Goal: Task Accomplishment & Management: Use online tool/utility

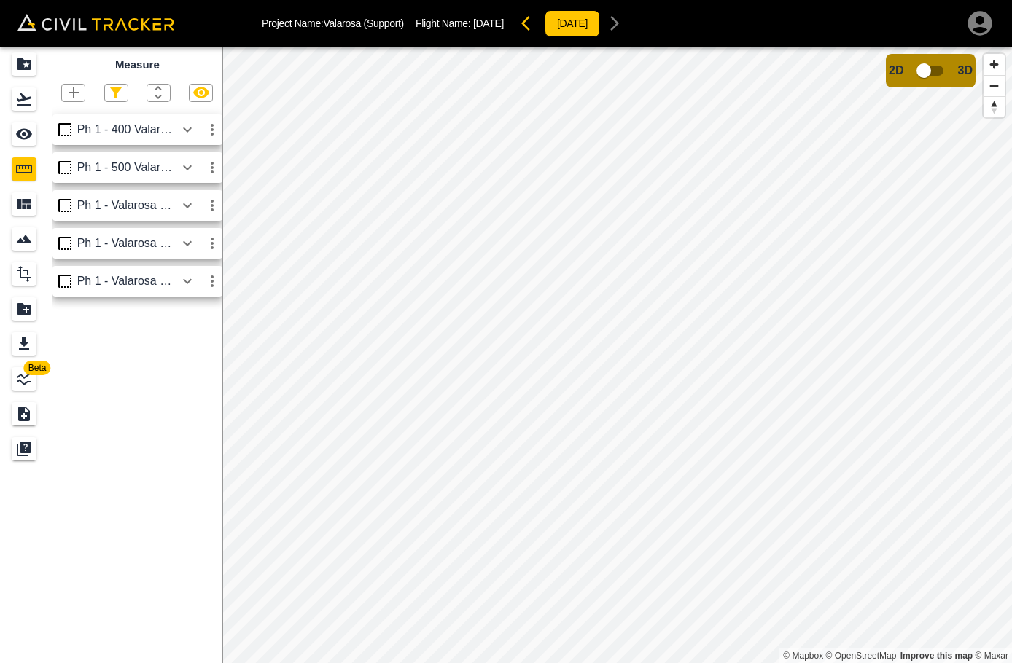
click at [104, 96] on div at bounding box center [116, 93] width 24 height 18
click at [121, 95] on icon "button" at bounding box center [115, 92] width 17 height 17
click at [84, 128] on li "Point" at bounding box center [91, 119] width 73 height 23
click at [71, 121] on input "Point" at bounding box center [73, 118] width 9 height 9
checkbox input "true"
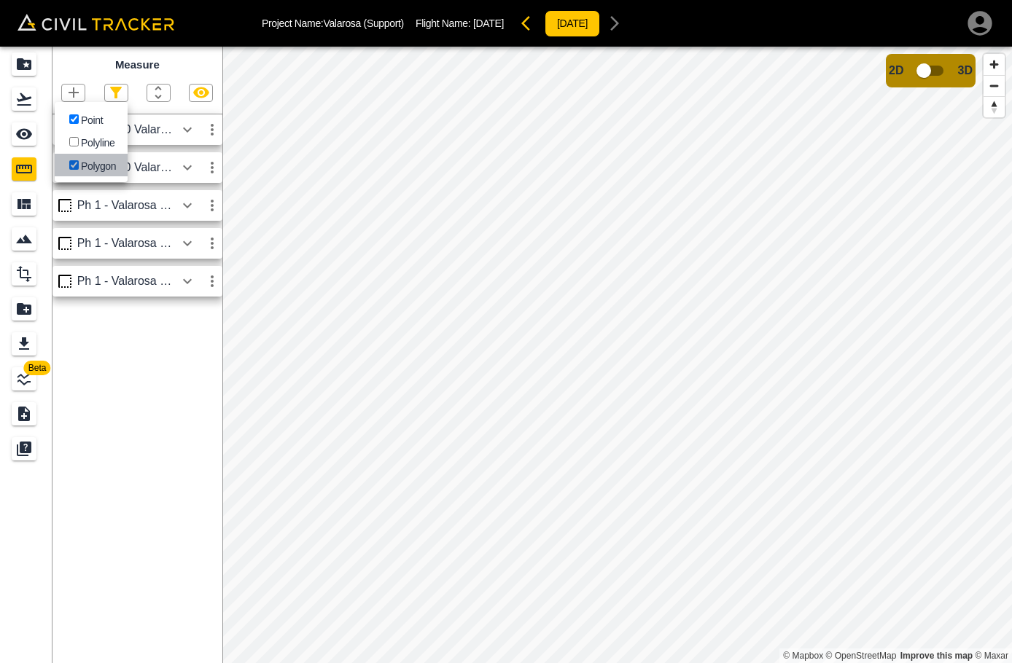
click at [74, 160] on input "Polygon" at bounding box center [73, 164] width 9 height 9
checkbox input "false"
click at [98, 114] on label "Point" at bounding box center [84, 119] width 36 height 14
click at [79, 114] on input "Point" at bounding box center [73, 118] width 9 height 9
checkbox input "true"
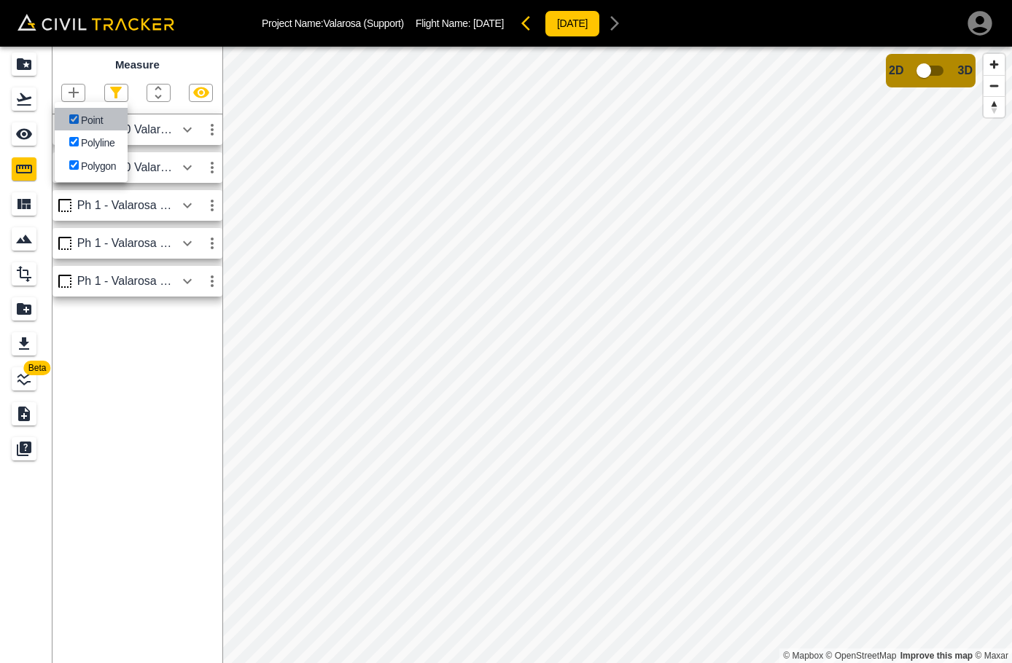
checkbox input "true"
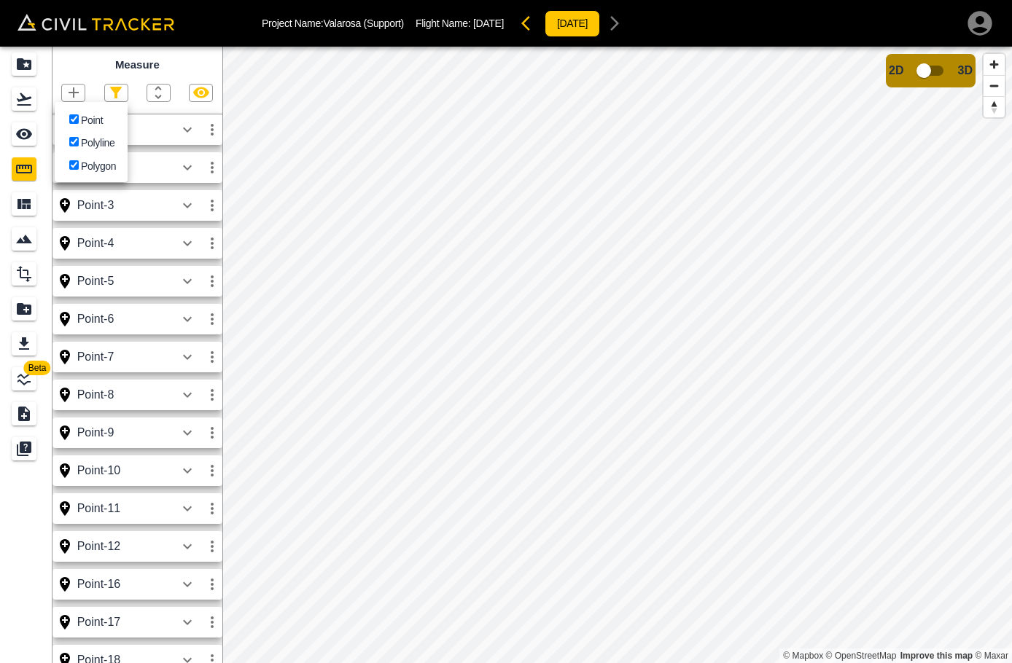
click at [98, 114] on label "Point" at bounding box center [84, 119] width 36 height 14
click at [79, 114] on input "Point" at bounding box center [73, 118] width 9 height 9
checkbox input "false"
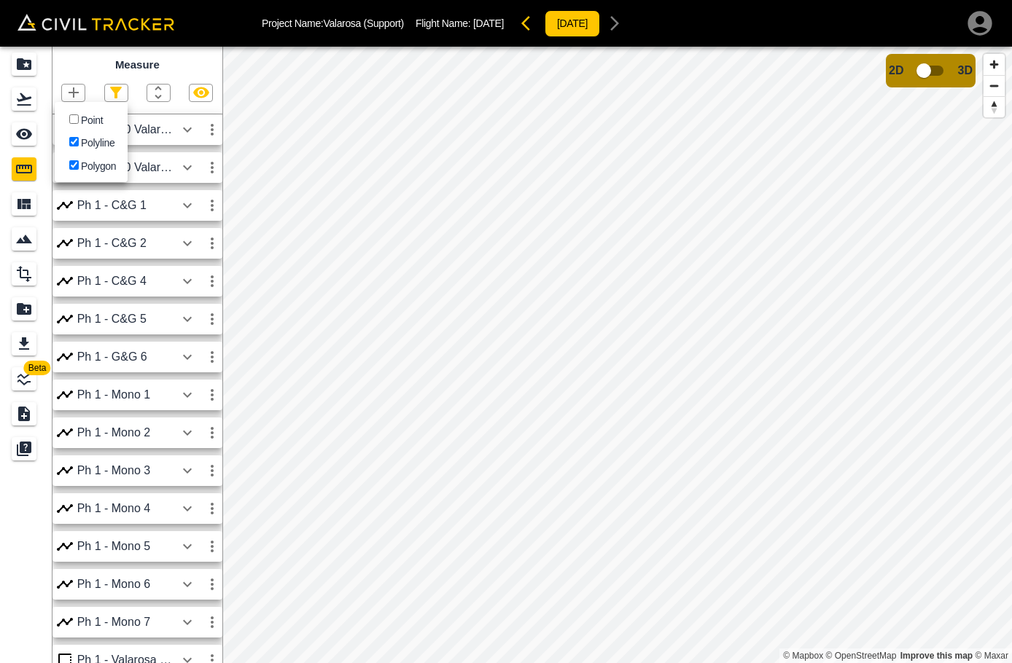
click at [101, 140] on label "Polyline" at bounding box center [90, 142] width 48 height 14
click at [79, 140] on input "Polyline" at bounding box center [73, 141] width 9 height 9
checkbox input "false"
click at [98, 161] on label "Polygon" at bounding box center [91, 165] width 50 height 14
click at [79, 161] on input "Polygon" at bounding box center [73, 164] width 9 height 9
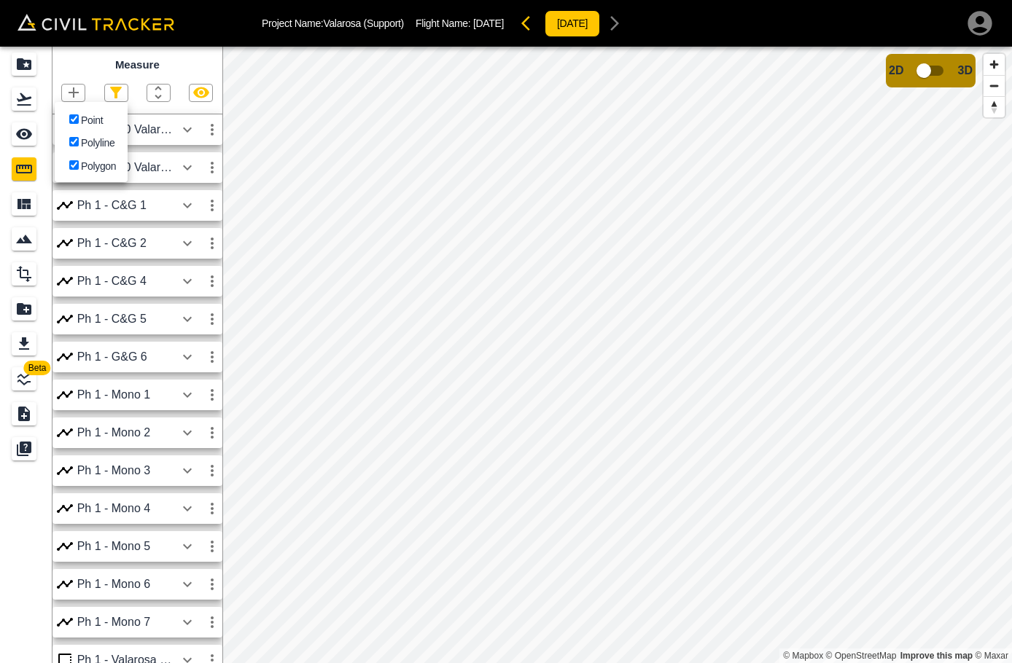
checkbox input "true"
click at [92, 137] on label "Polyline" at bounding box center [90, 142] width 48 height 14
click at [79, 137] on input "Polyline" at bounding box center [73, 141] width 9 height 9
checkbox input "false"
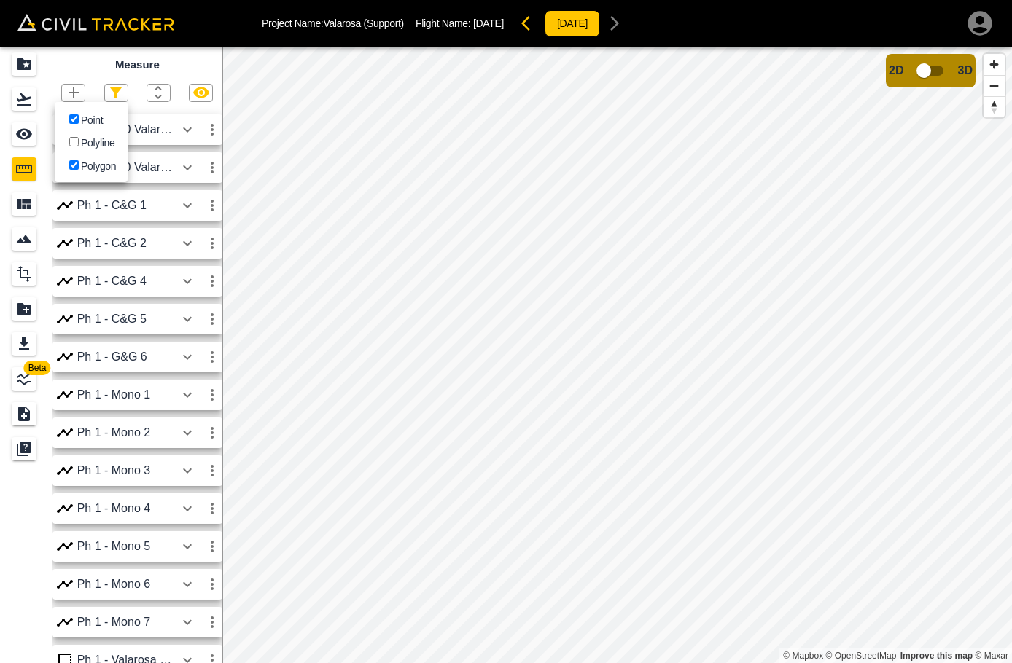
click at [94, 155] on li "Polygon" at bounding box center [91, 165] width 73 height 23
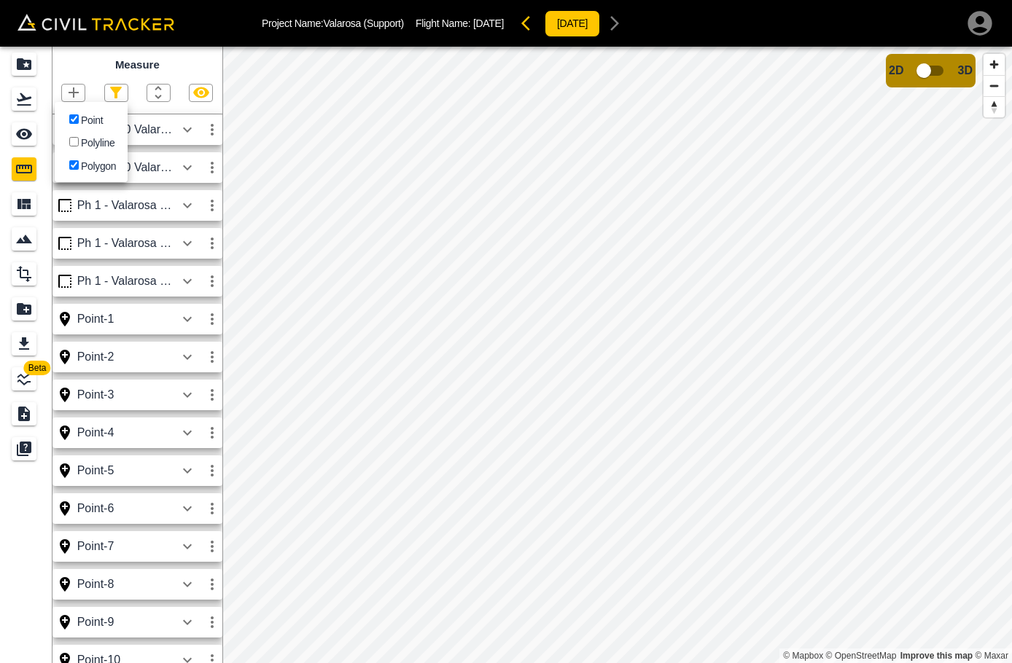
click at [98, 159] on label "Polygon" at bounding box center [91, 165] width 50 height 14
click at [79, 160] on input "Polygon" at bounding box center [73, 164] width 9 height 9
checkbox input "false"
click at [3, 542] on div at bounding box center [506, 331] width 1012 height 663
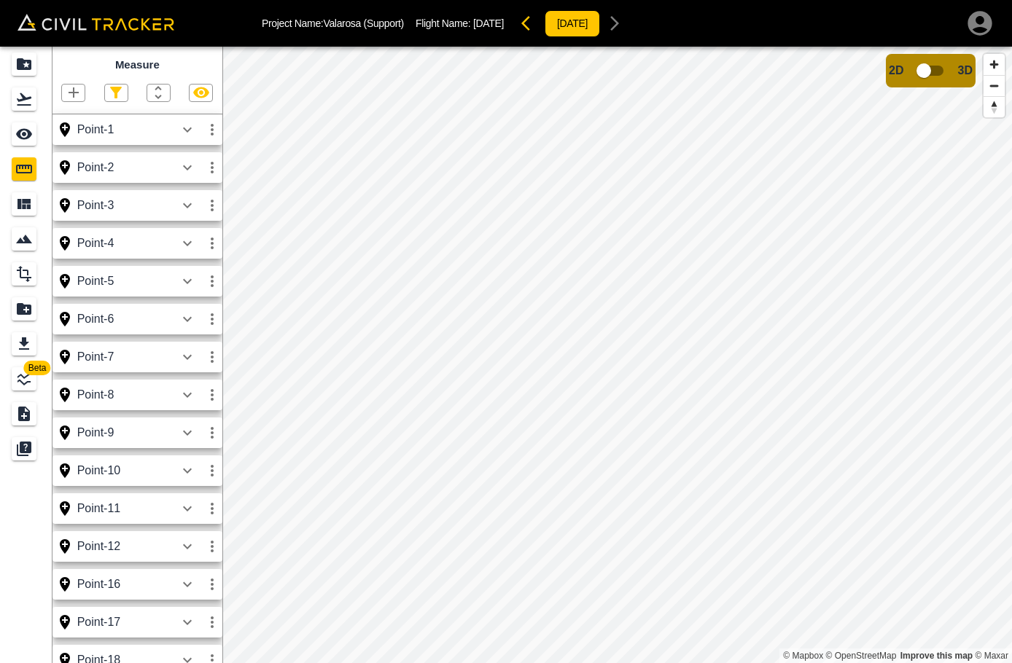
click at [185, 246] on icon "button" at bounding box center [187, 243] width 17 height 17
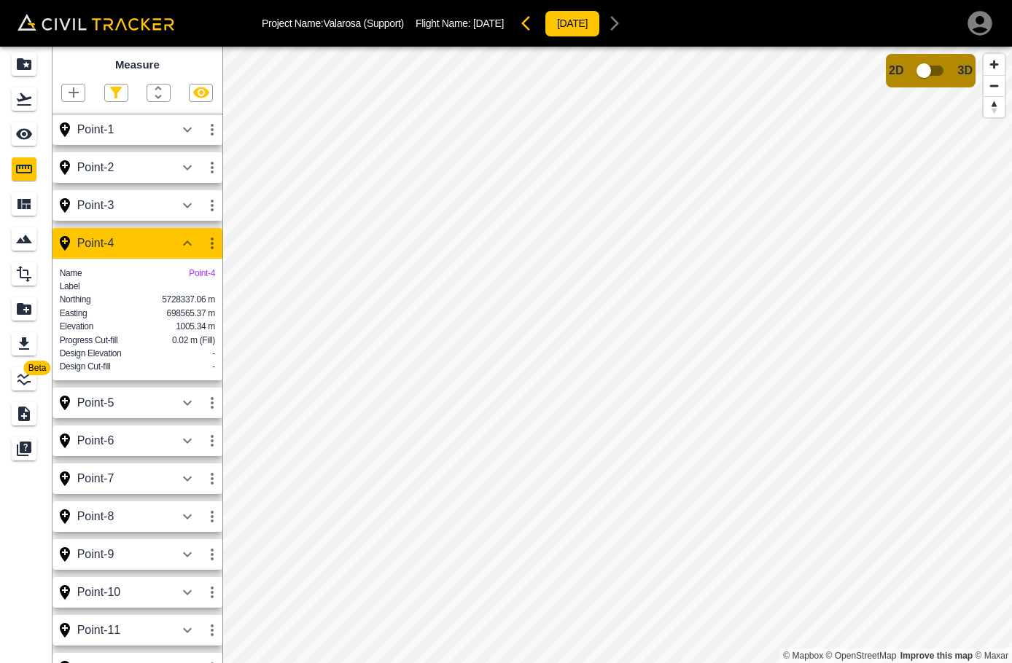
click at [185, 246] on icon "button" at bounding box center [187, 243] width 17 height 17
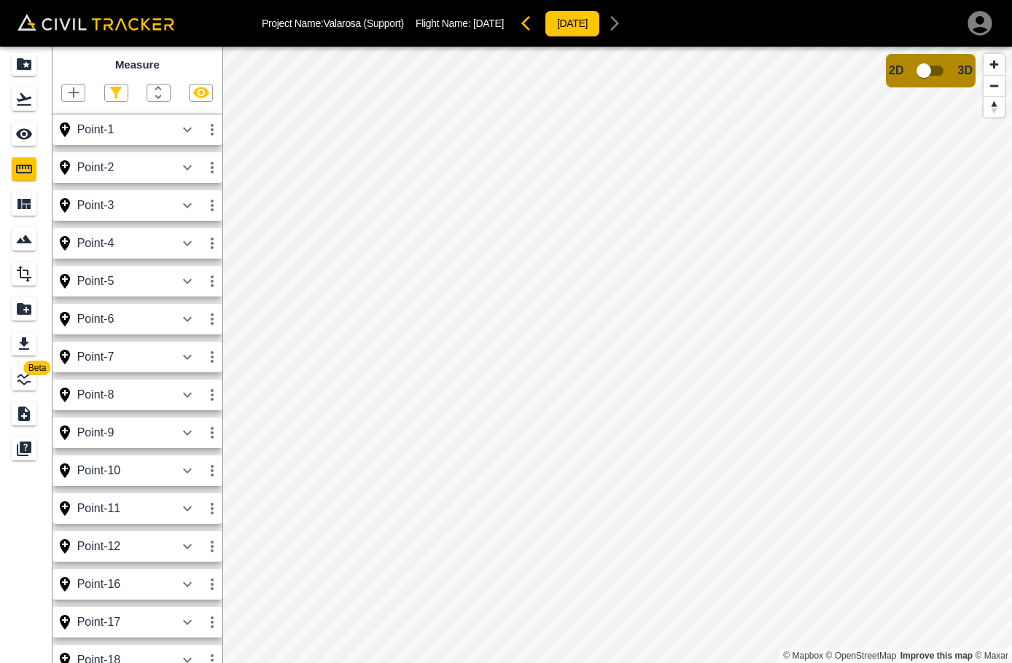
click at [119, 249] on div "Point-4" at bounding box center [126, 243] width 98 height 13
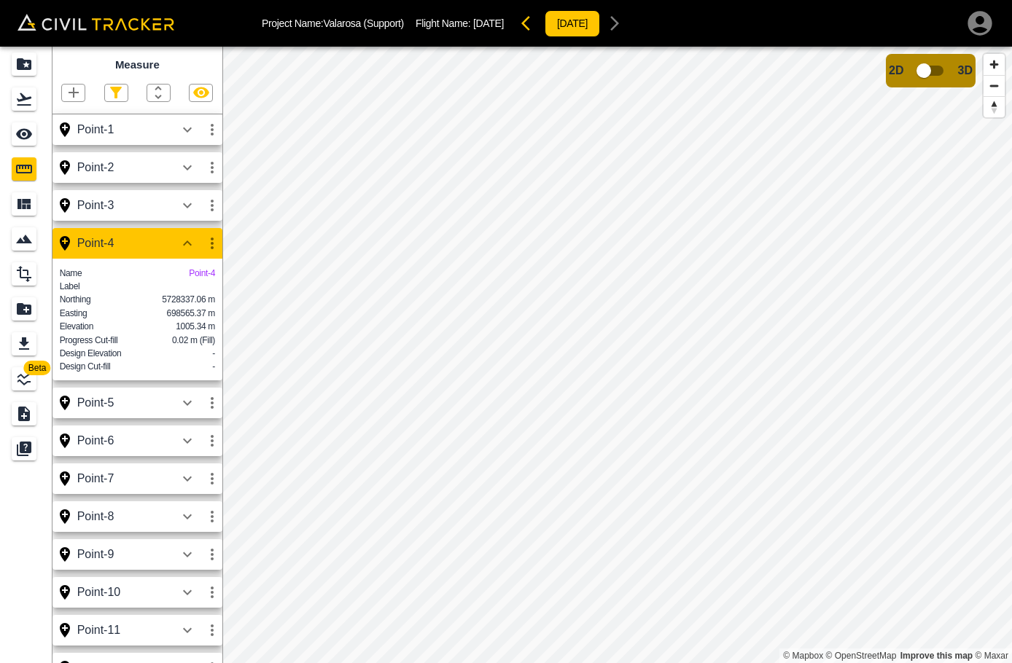
click at [126, 290] on div "Label" at bounding box center [137, 287] width 155 height 12
click at [189, 275] on p "Point-4" at bounding box center [202, 273] width 26 height 12
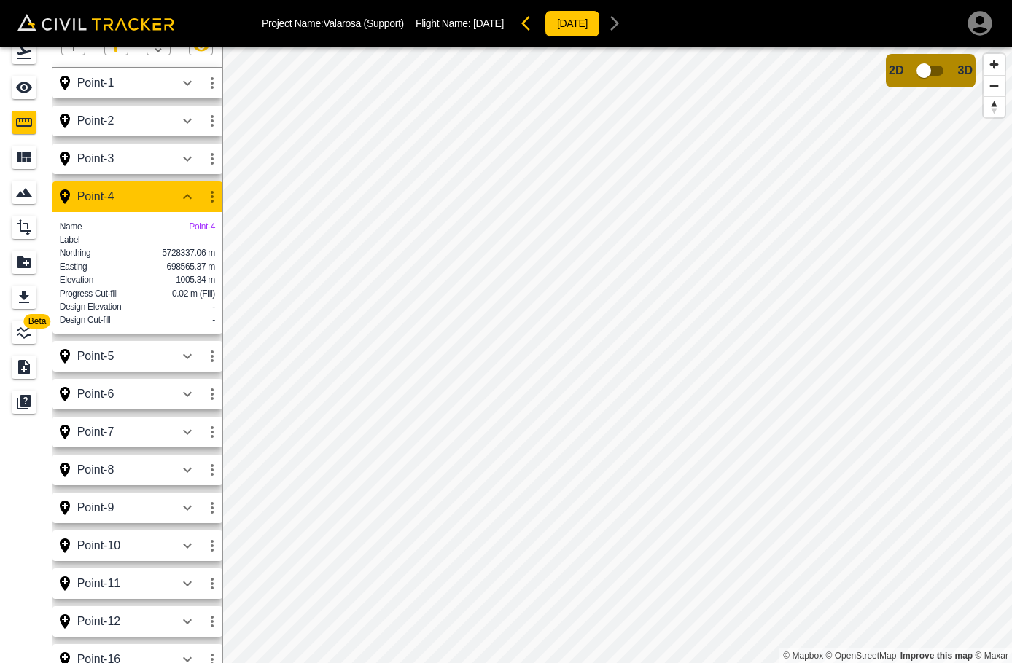
click at [206, 196] on icon "button" at bounding box center [211, 196] width 17 height 17
click at [215, 258] on li "Edit" at bounding box center [177, 252] width 93 height 23
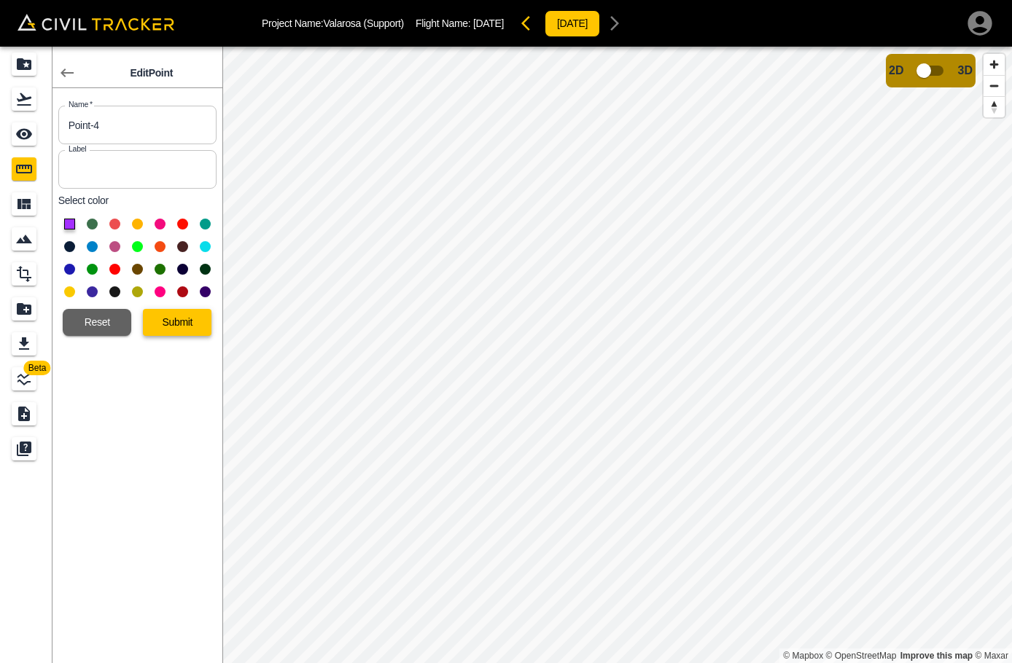
click at [176, 322] on button "Submit" at bounding box center [177, 322] width 69 height 27
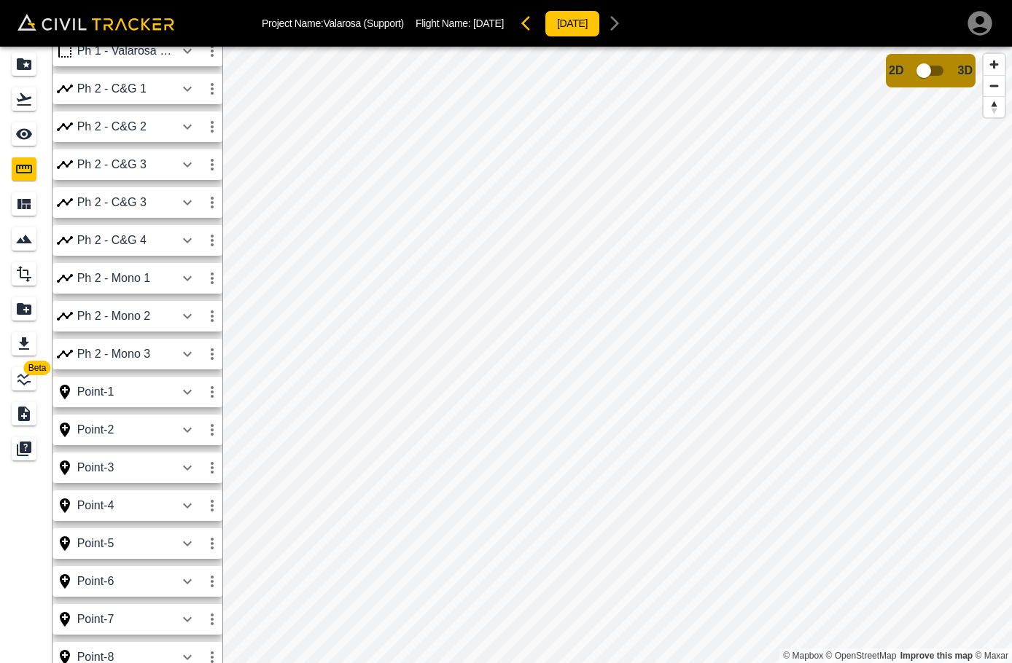
scroll to position [802, 0]
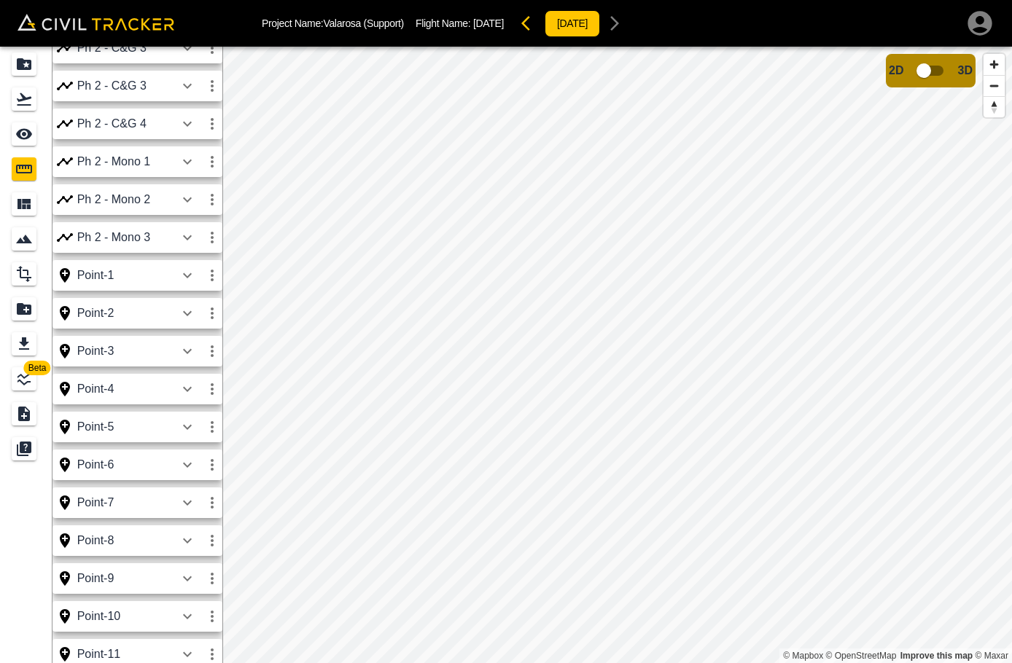
click at [208, 303] on button "button" at bounding box center [212, 313] width 25 height 29
click at [210, 312] on div at bounding box center [506, 331] width 1012 height 663
click at [210, 312] on icon "button" at bounding box center [211, 313] width 17 height 17
click at [187, 367] on h6 "Edit" at bounding box center [198, 369] width 29 height 9
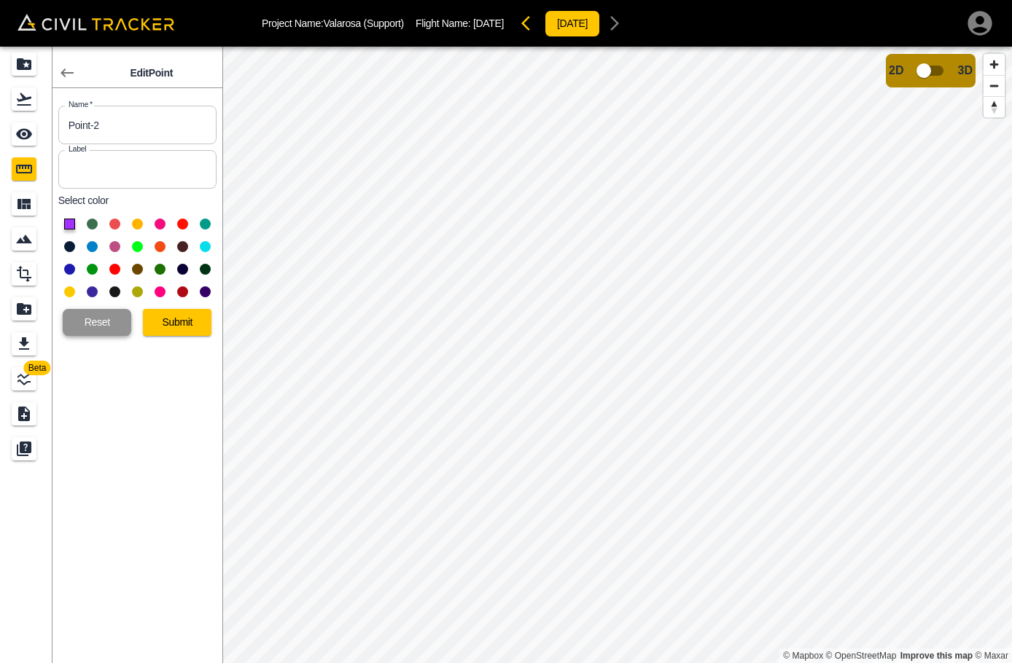
click at [102, 330] on button "Reset" at bounding box center [97, 322] width 69 height 27
click at [67, 72] on icon "button" at bounding box center [66, 73] width 13 height 9
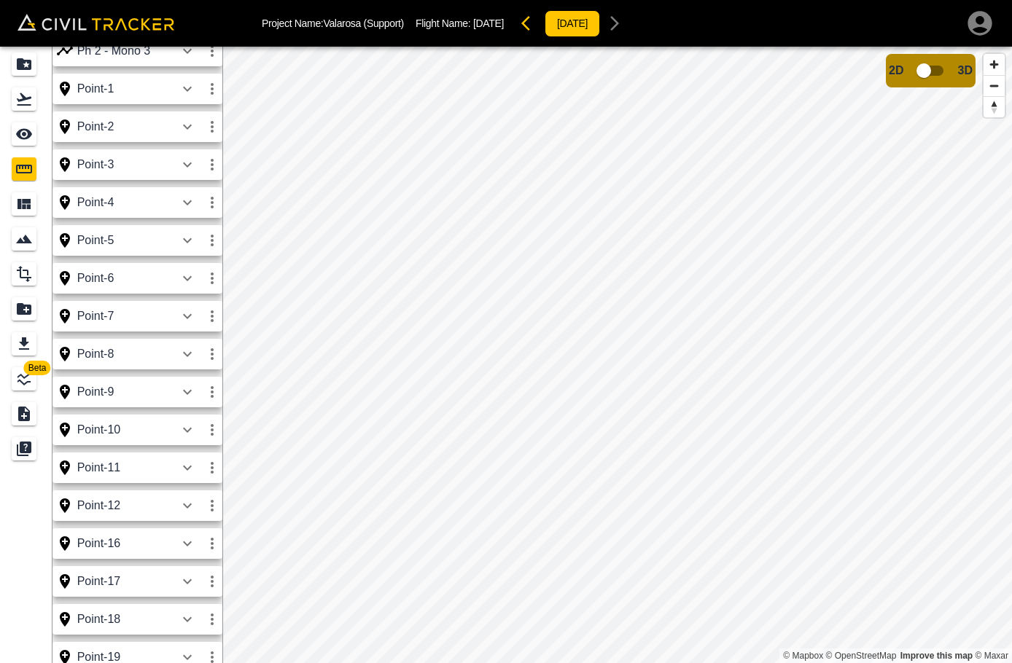
scroll to position [947, 0]
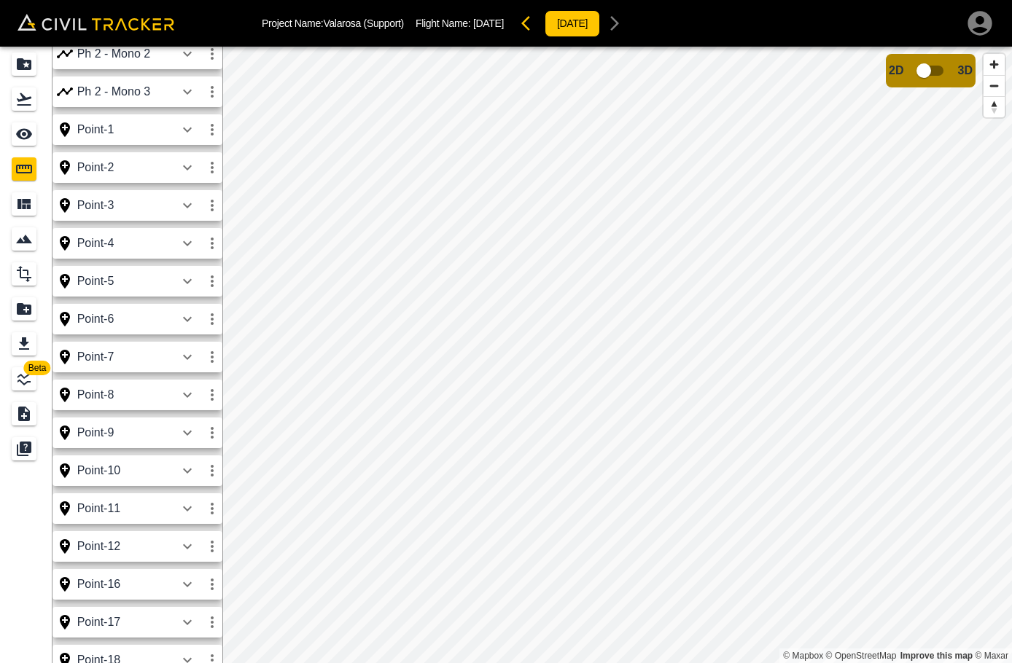
click at [209, 168] on icon "button" at bounding box center [211, 167] width 17 height 17
click at [198, 251] on li "Delete" at bounding box center [177, 246] width 93 height 23
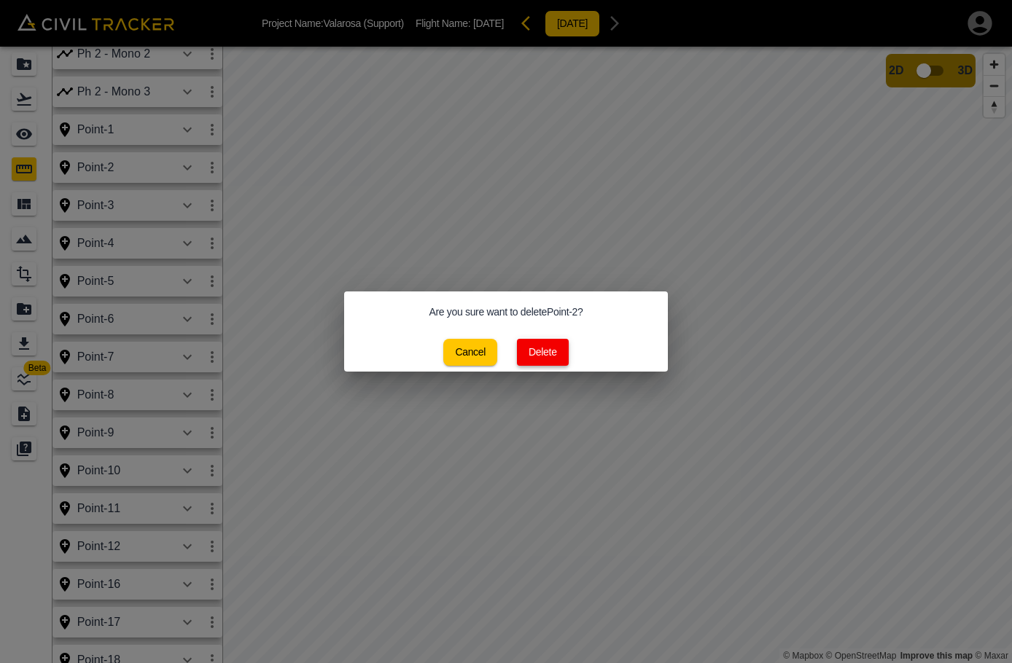
click at [548, 354] on button "Delete" at bounding box center [543, 352] width 52 height 27
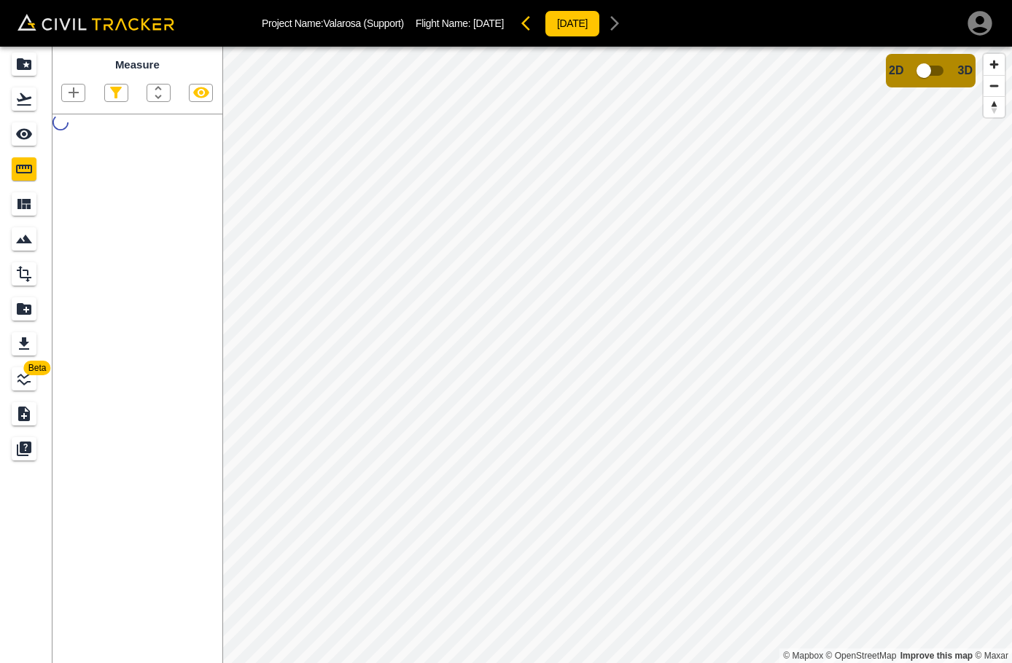
scroll to position [0, 0]
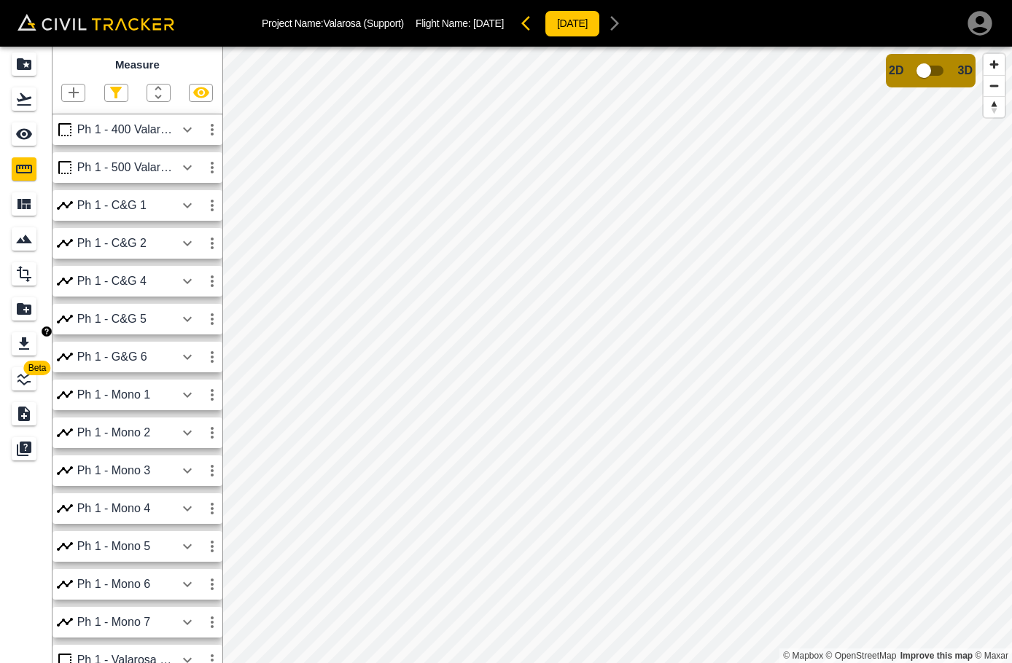
click at [26, 348] on icon "Export" at bounding box center [23, 343] width 17 height 17
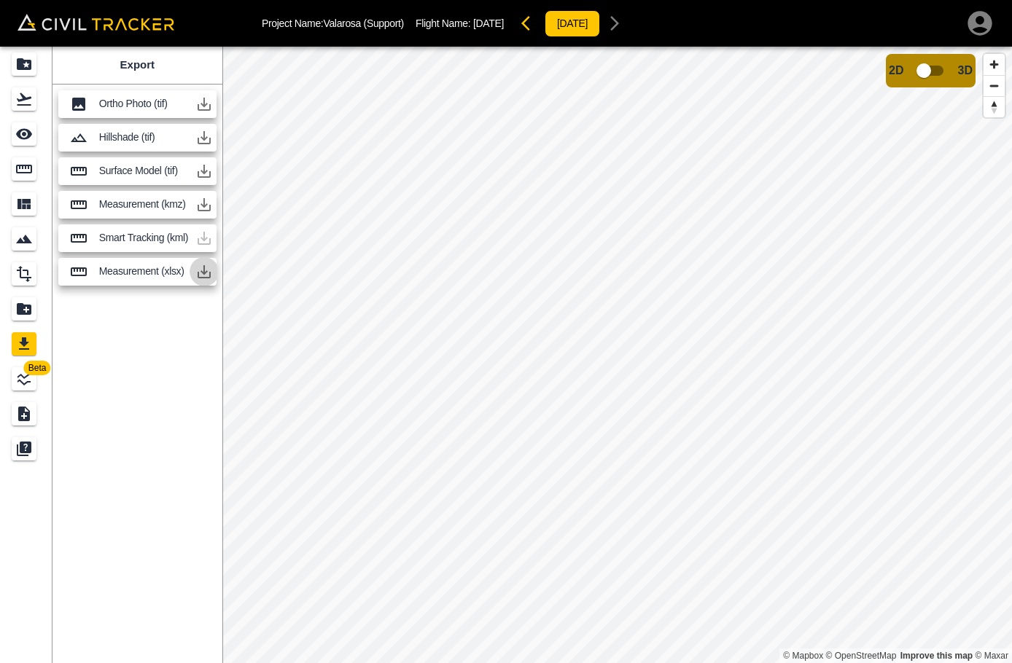
click at [201, 275] on icon "button" at bounding box center [203, 271] width 17 height 17
click at [181, 348] on div "Export Ortho Photo (tif) Hillshade (tif) Surface Model (tif) Measurement (kmz) …" at bounding box center [137, 355] width 170 height 617
drag, startPoint x: 326, startPoint y: 22, endPoint x: 414, endPoint y: 18, distance: 88.3
click at [414, 18] on div "Project Name: Valarosa (Support) Flight Name: [DATE] [DATE]" at bounding box center [445, 23] width 367 height 29
copy p "Valarosa (Support)"
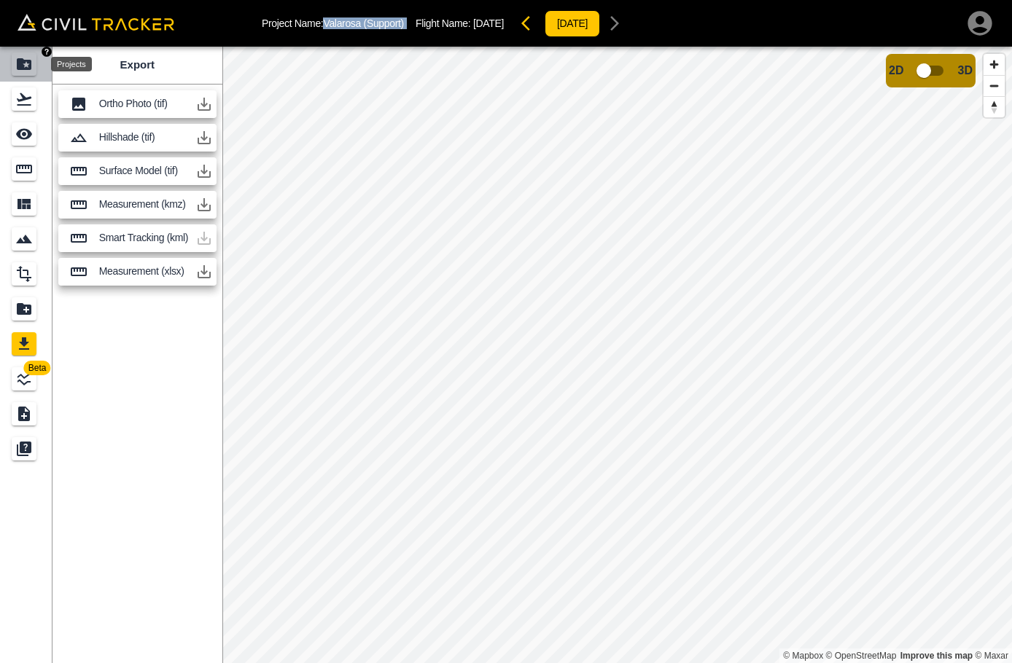
click at [12, 63] on div "Projects" at bounding box center [24, 63] width 25 height 23
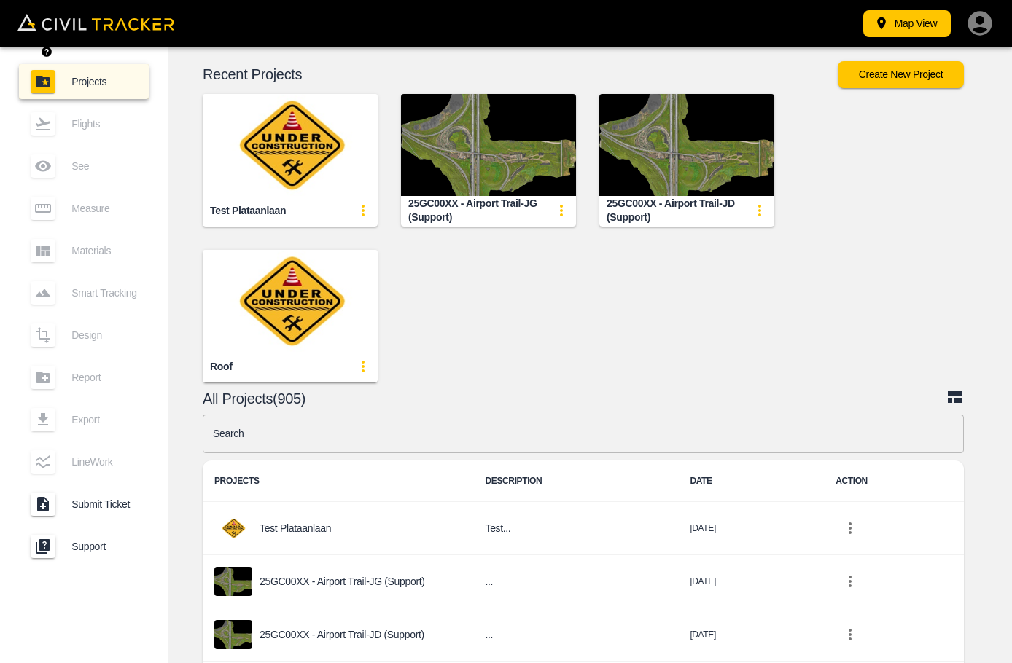
click at [12, 63] on div "Projects Flights See Measure Materials Smart Tracking Design Report Export Line…" at bounding box center [84, 317] width 168 height 519
click at [95, 23] on img at bounding box center [95, 22] width 157 height 16
click at [616, 437] on input "text" at bounding box center [583, 434] width 761 height 39
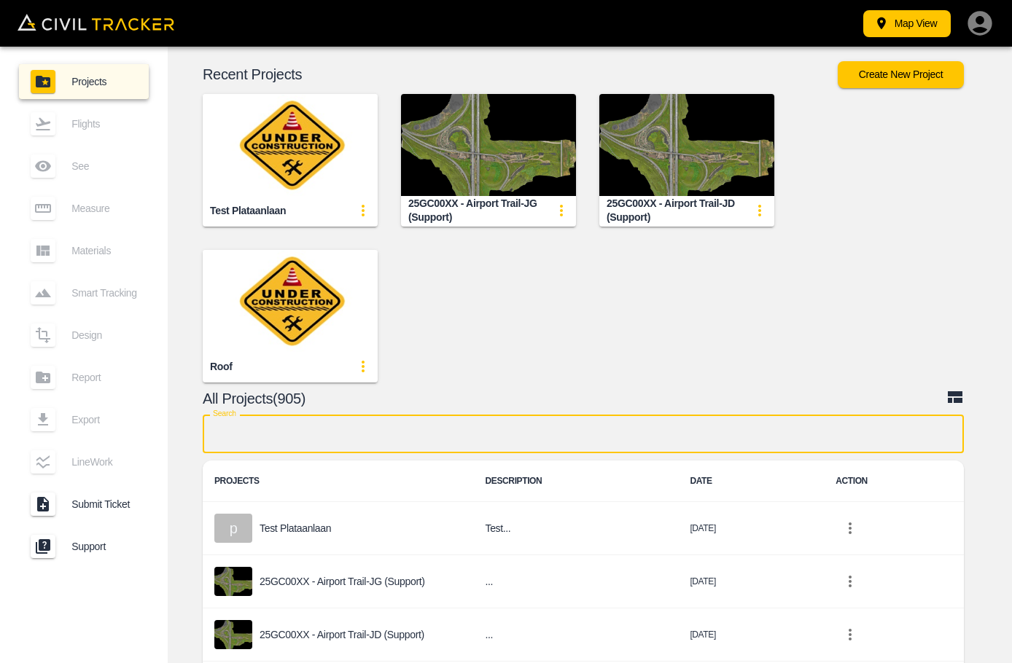
paste input "Valarosa (Support)"
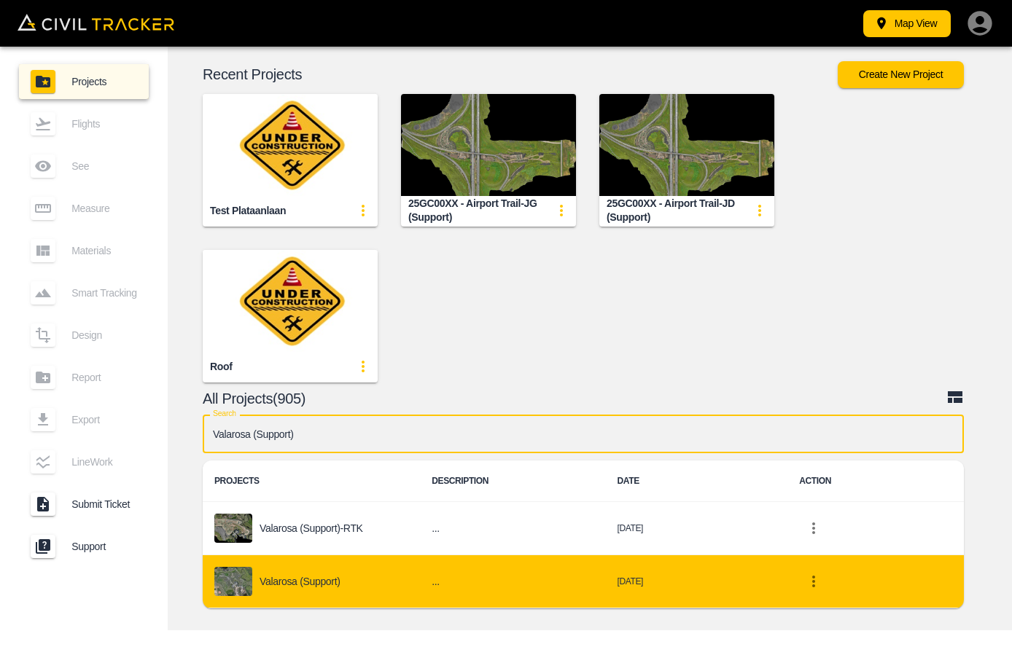
type input "Valarosa (Support)"
click at [360, 589] on div "Valarosa (Support)" at bounding box center [311, 581] width 194 height 29
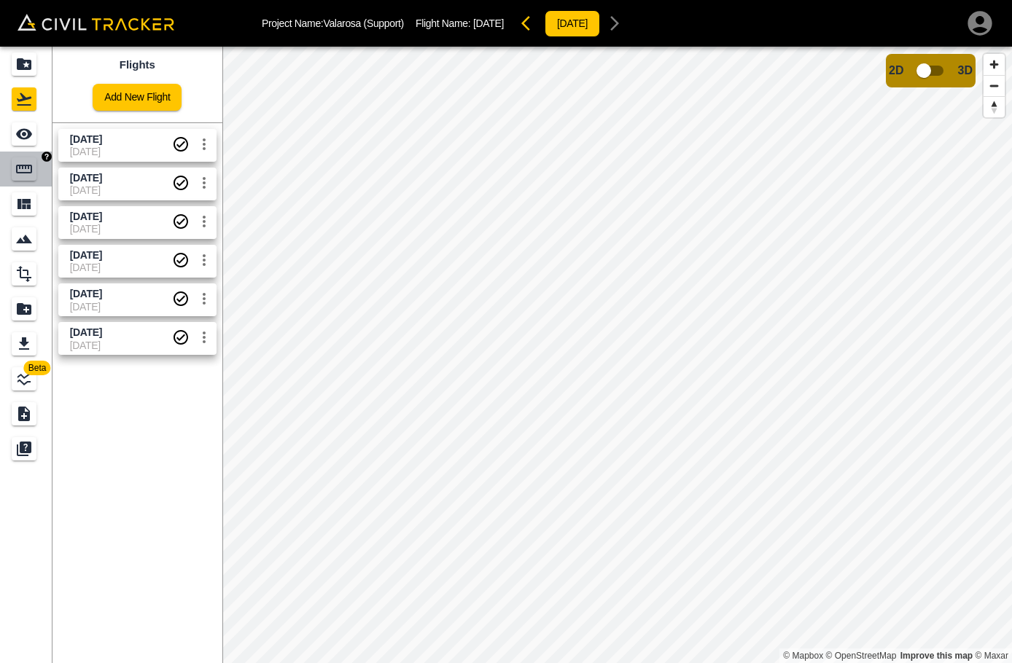
click at [23, 168] on icon "Measure" at bounding box center [24, 169] width 16 height 9
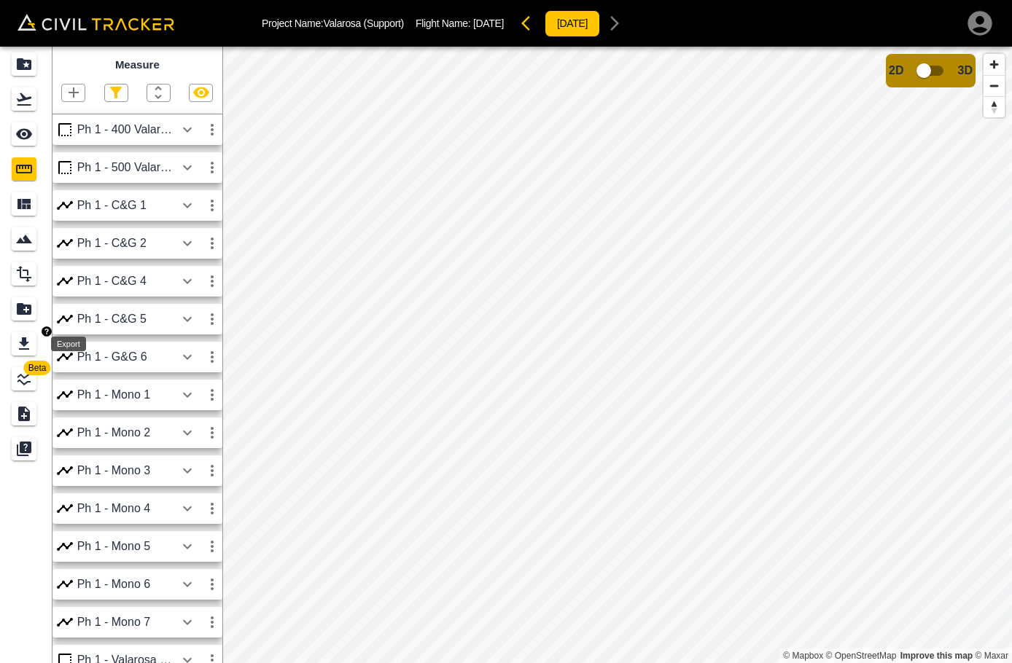
click at [17, 343] on icon "Export" at bounding box center [23, 343] width 17 height 17
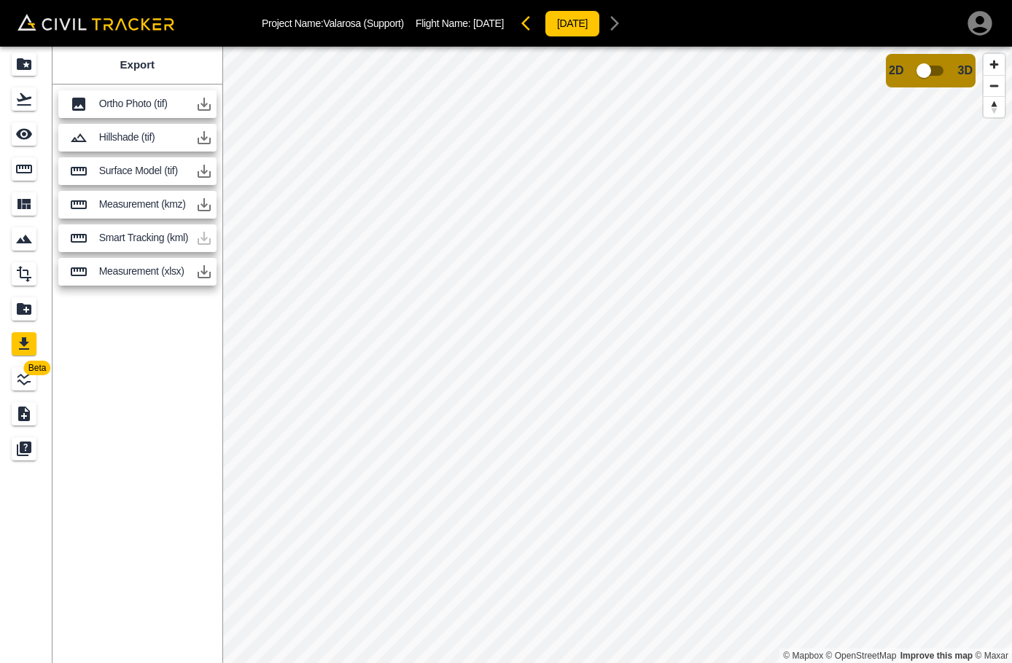
click at [199, 271] on icon "button" at bounding box center [203, 271] width 17 height 17
click at [201, 343] on div "Export Ortho Photo (tif) Hillshade (tif) Surface Model (tif) Measurement (kmz) …" at bounding box center [137, 355] width 170 height 617
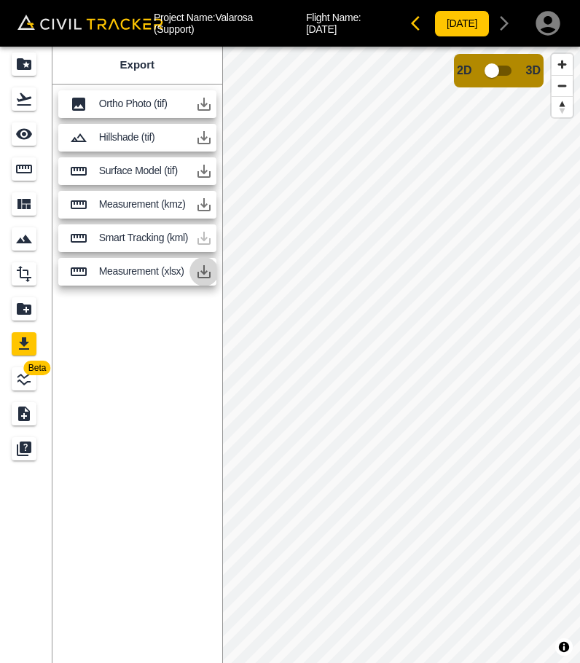
click at [208, 270] on icon "button" at bounding box center [203, 271] width 17 height 17
click at [208, 273] on icon "button" at bounding box center [203, 271] width 17 height 17
click at [33, 65] on icon "Projects" at bounding box center [23, 63] width 17 height 17
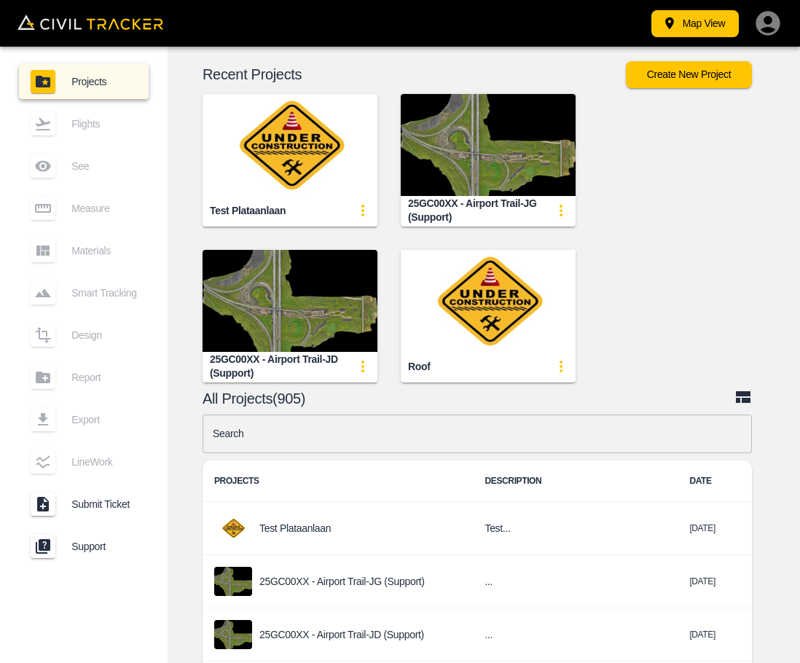
click at [404, 428] on input "text" at bounding box center [478, 434] width 550 height 39
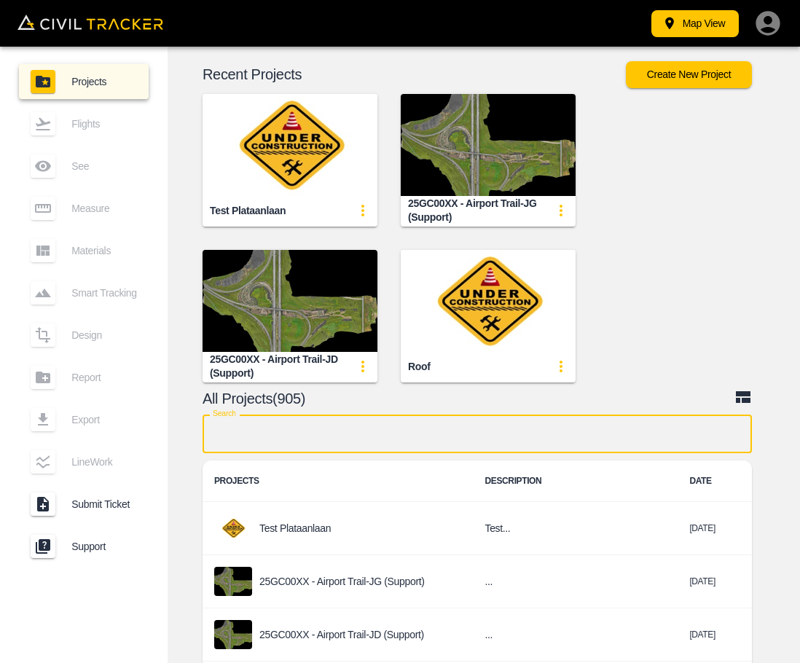
paste input "Valarosa (Support)"
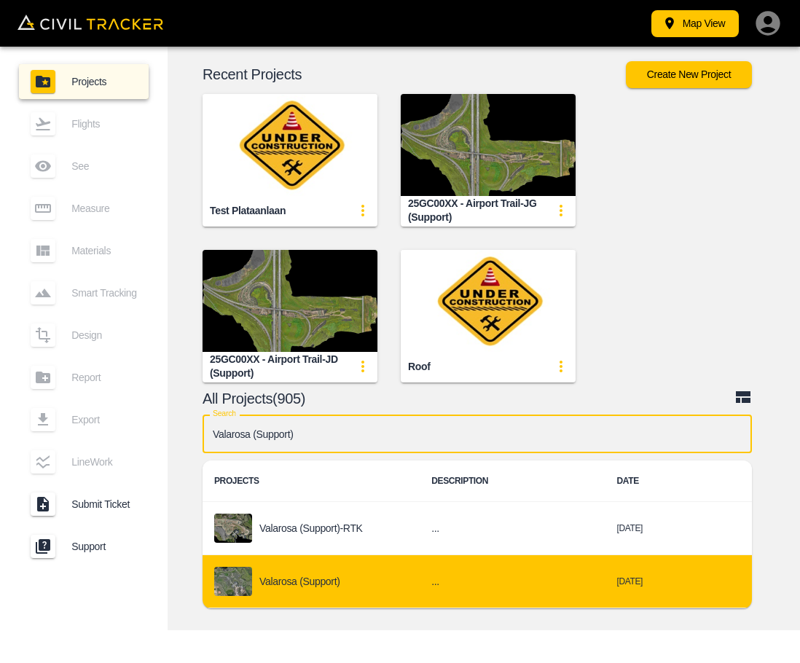
type input "Valarosa (Support)"
click at [298, 578] on p "Valarosa (Support)" at bounding box center [299, 582] width 81 height 12
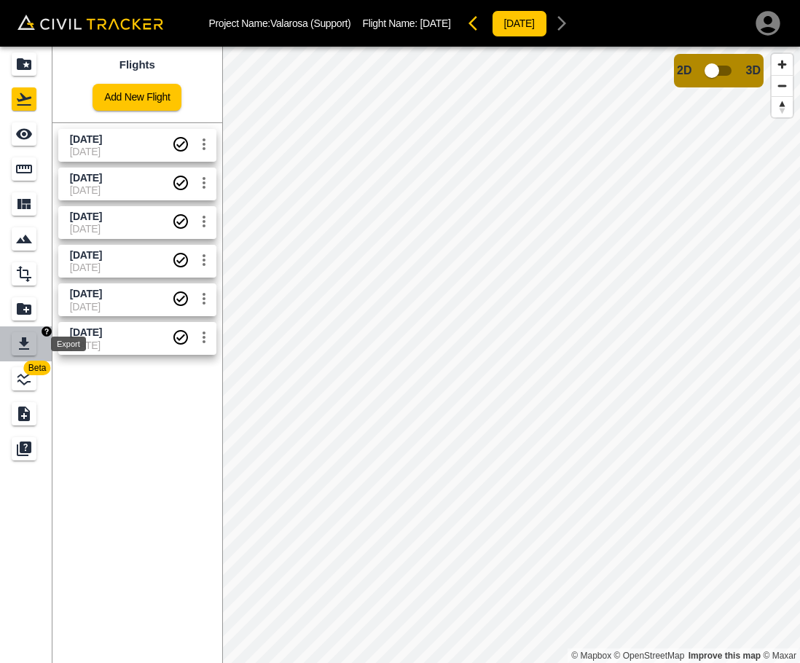
click at [32, 342] on icon "Export" at bounding box center [23, 343] width 17 height 17
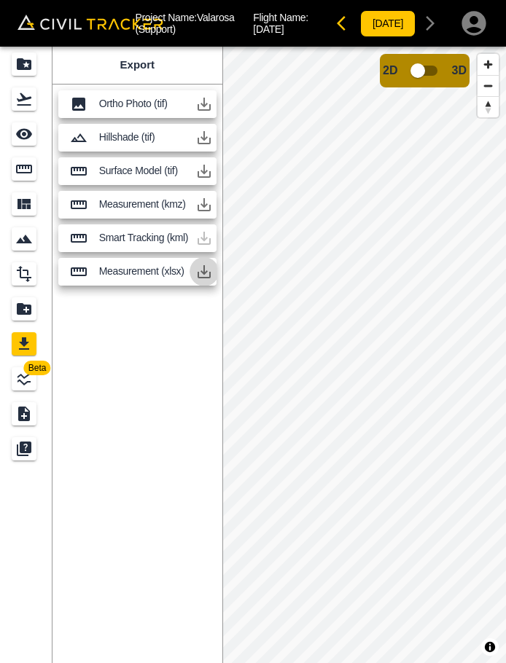
click at [200, 272] on icon "button" at bounding box center [203, 271] width 17 height 17
